Goal: Information Seeking & Learning: Learn about a topic

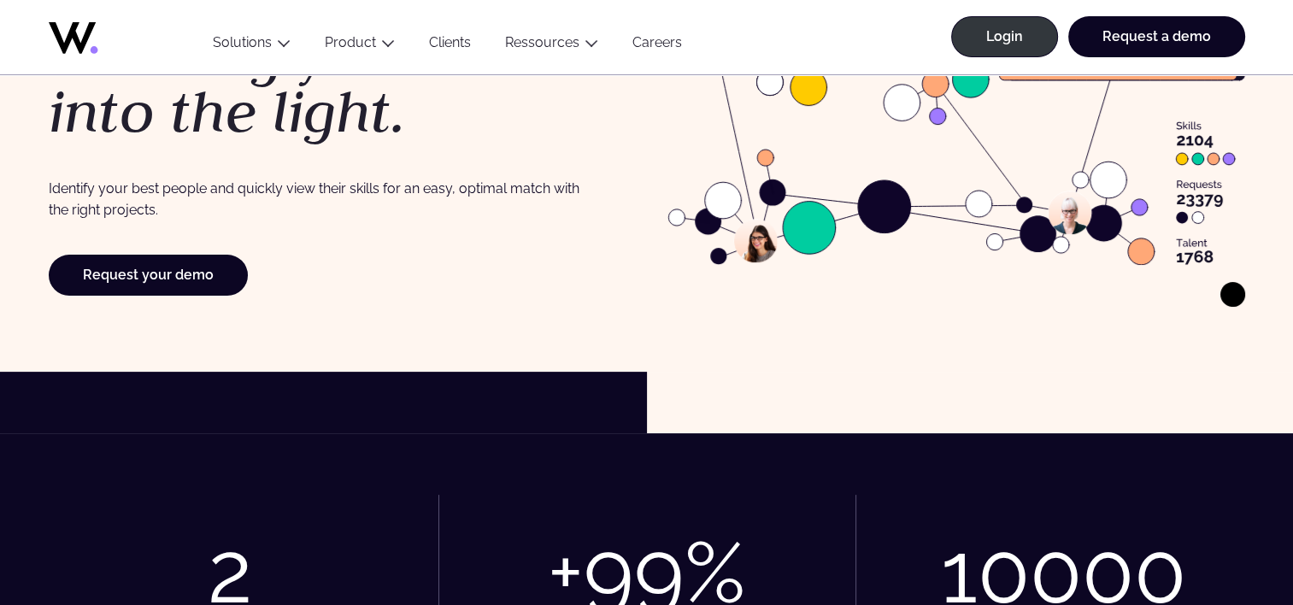
scroll to position [171, 0]
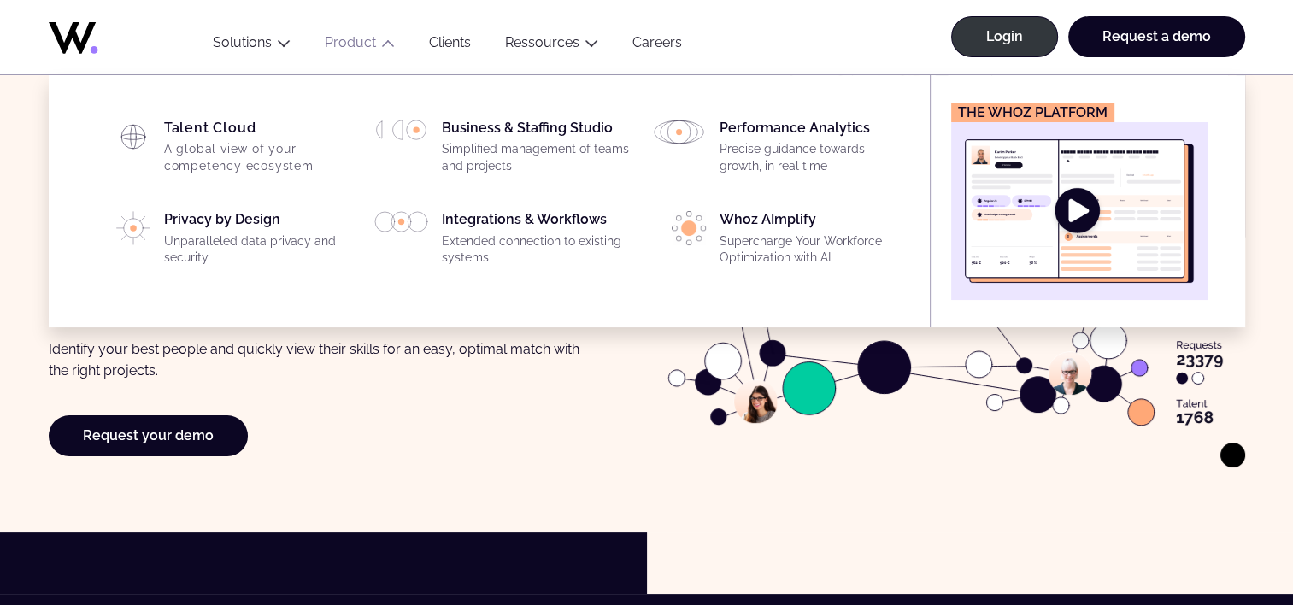
click at [384, 44] on icon "Main" at bounding box center [388, 44] width 14 height 14
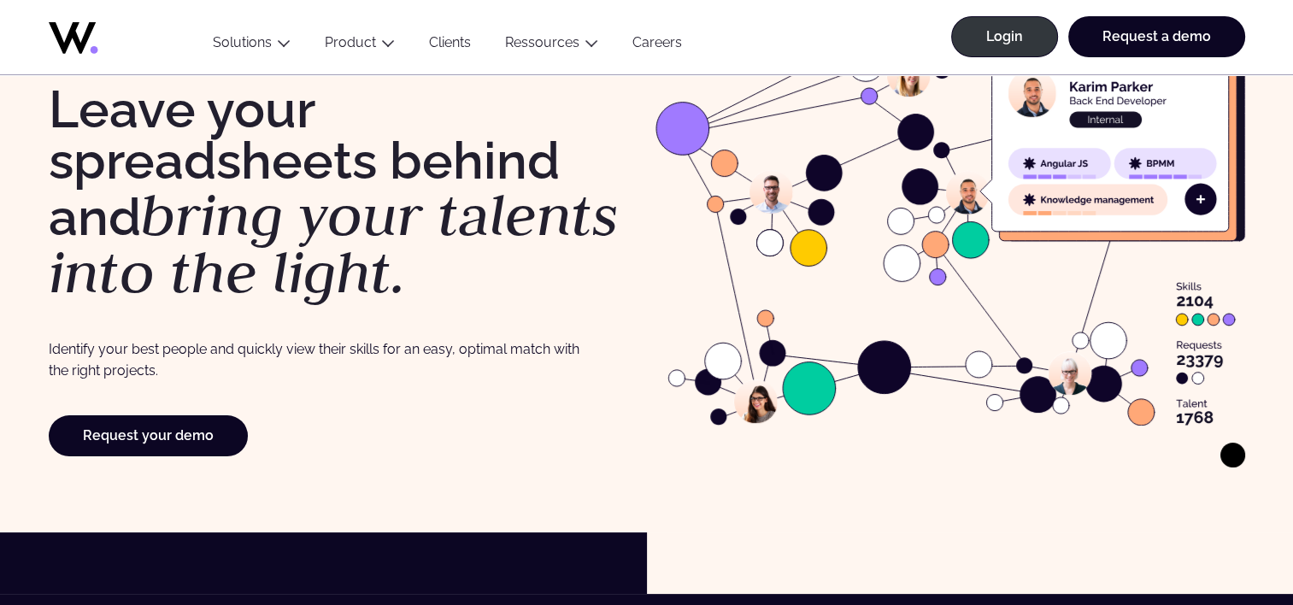
click at [384, 44] on icon "Main" at bounding box center [388, 44] width 14 height 14
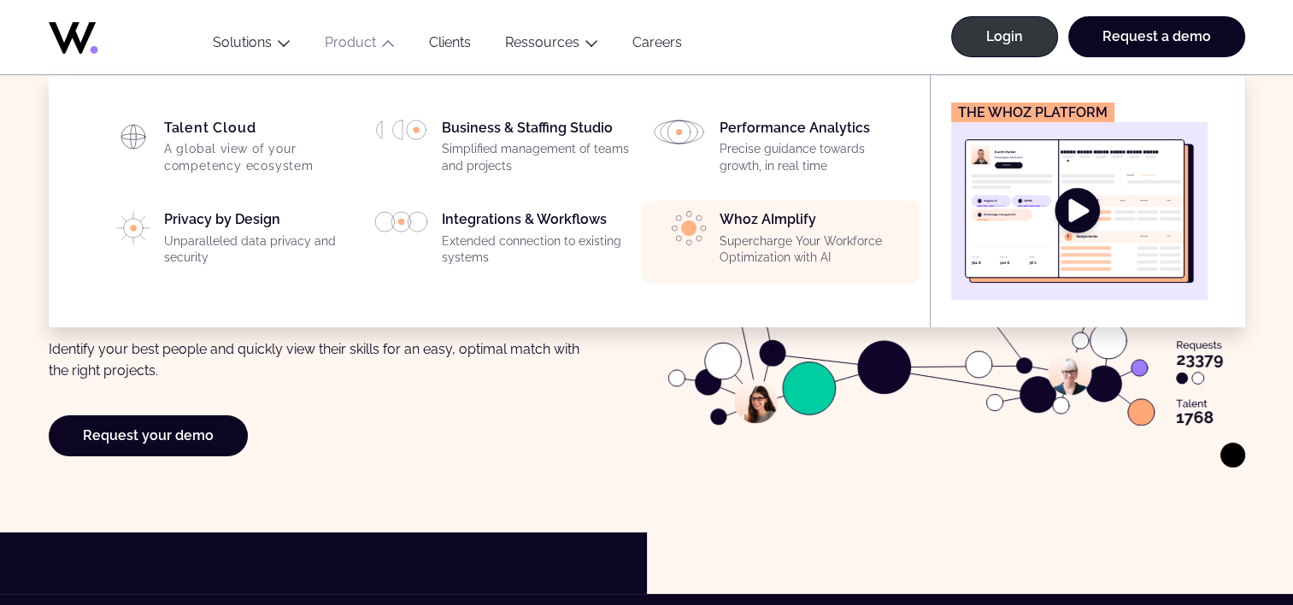
click at [793, 251] on p "Supercharge Your Workforce Optimization with AI" at bounding box center [815, 249] width 190 height 33
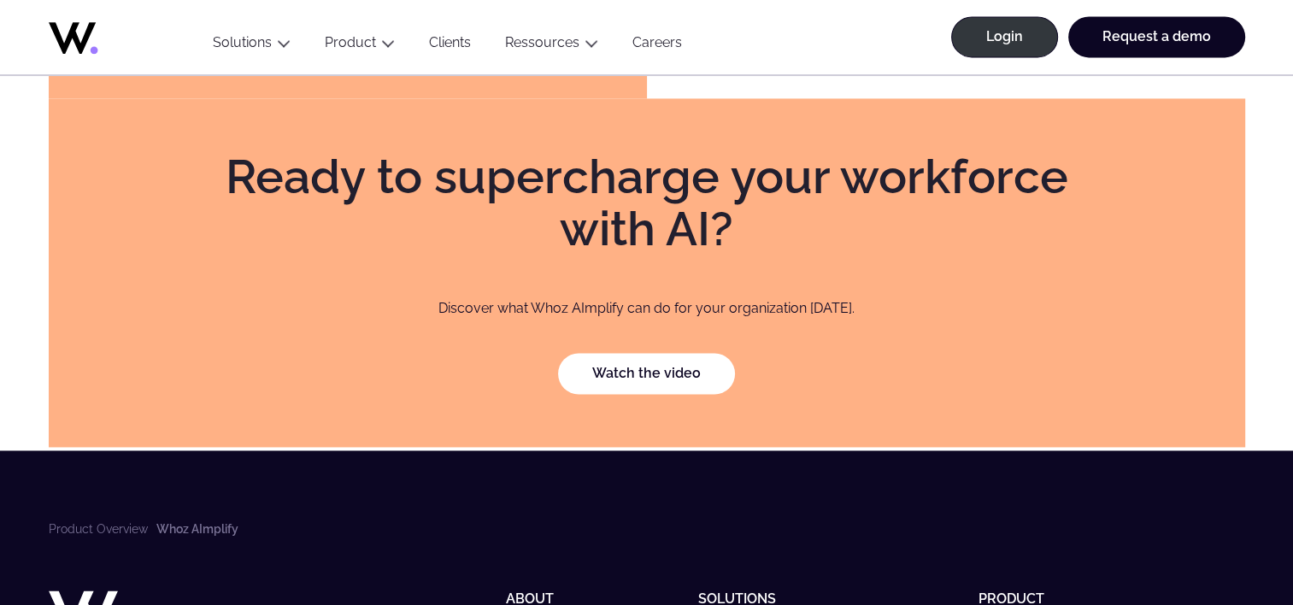
scroll to position [2564, 0]
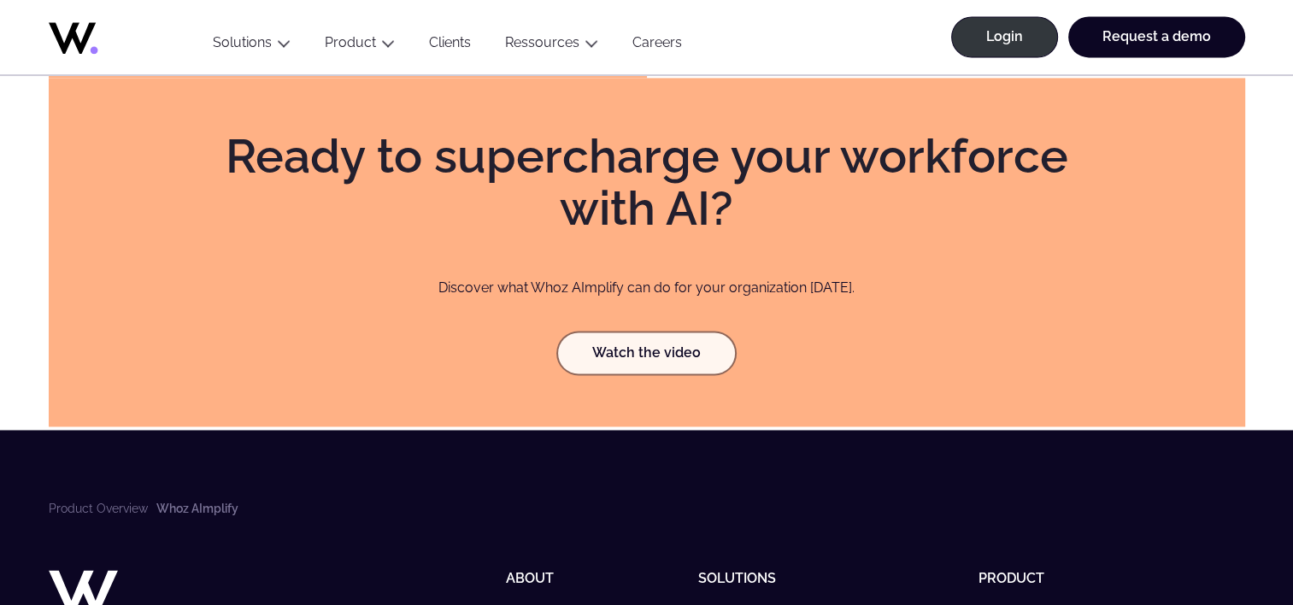
click at [653, 352] on link "Watch the video" at bounding box center [646, 352] width 177 height 41
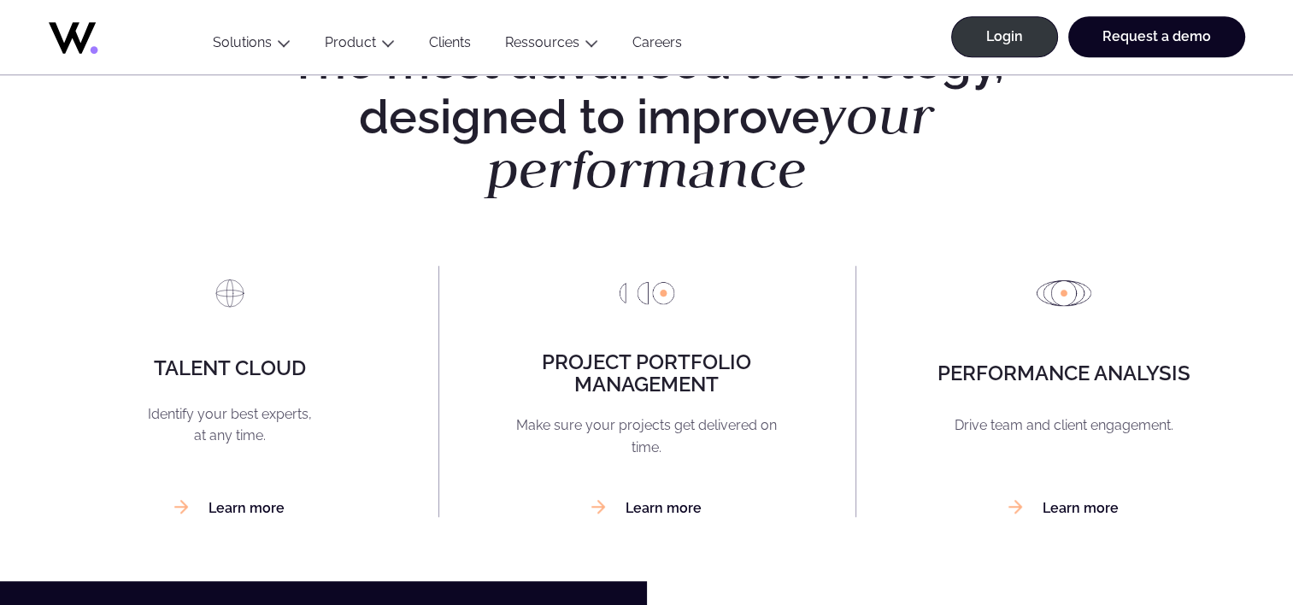
scroll to position [1111, 0]
